Goal: Transaction & Acquisition: Download file/media

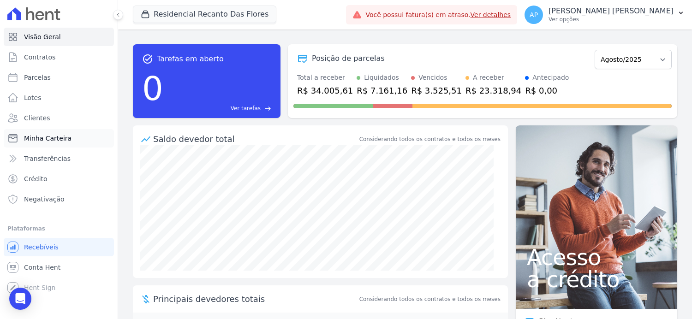
click at [46, 141] on span "Minha Carteira" at bounding box center [48, 138] width 48 height 9
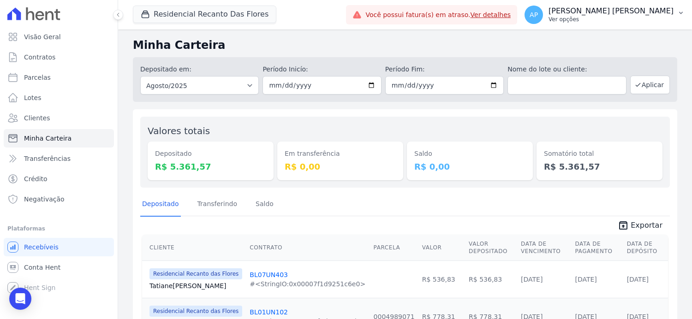
click at [672, 14] on p "Arianne Petra" at bounding box center [610, 10] width 125 height 9
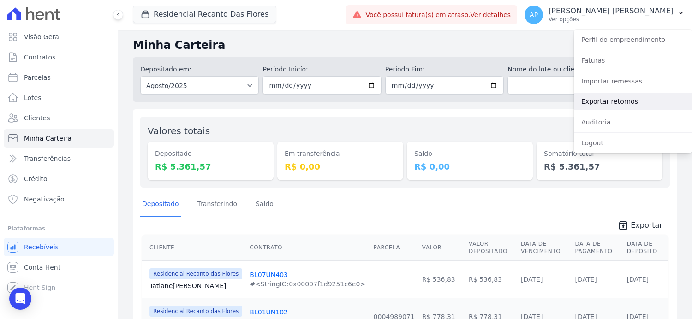
click at [595, 101] on link "Exportar retornos" at bounding box center [633, 101] width 118 height 17
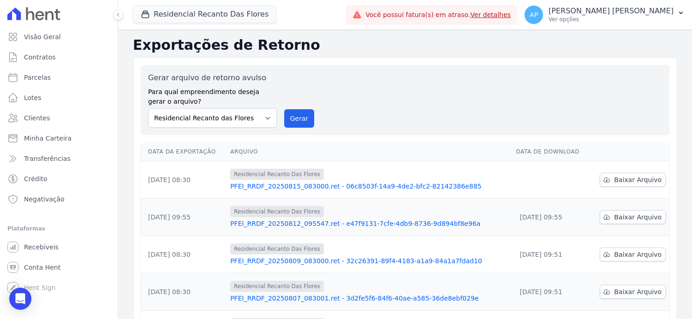
scroll to position [46, 0]
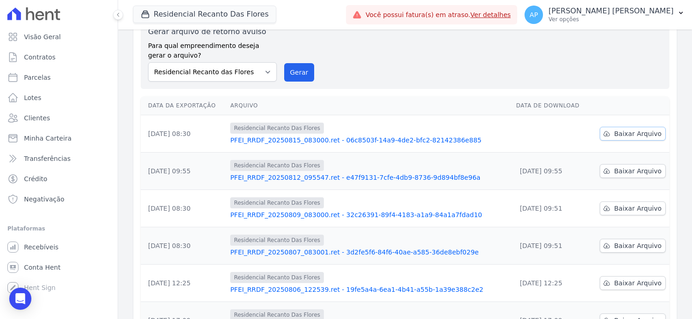
click at [618, 133] on span "Baixar Arquivo" at bounding box center [638, 133] width 48 height 9
